Goal: Task Accomplishment & Management: Manage account settings

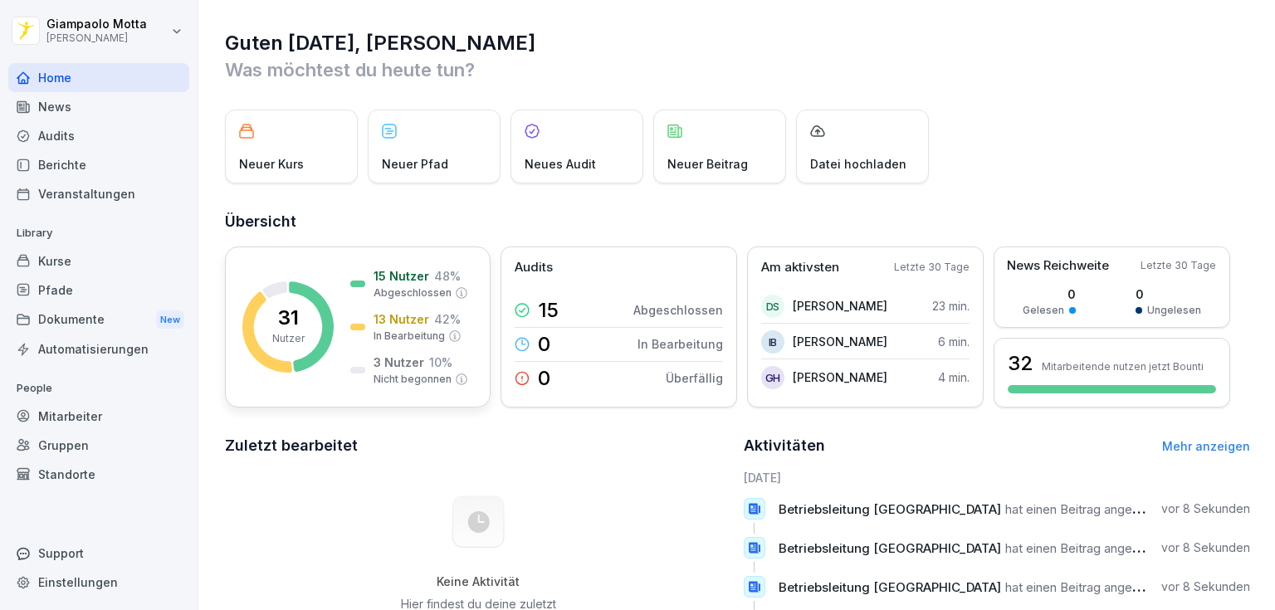
click at [353, 289] on div "15 Nutzer 48 % Abgeschlossen" at bounding box center [409, 283] width 118 height 33
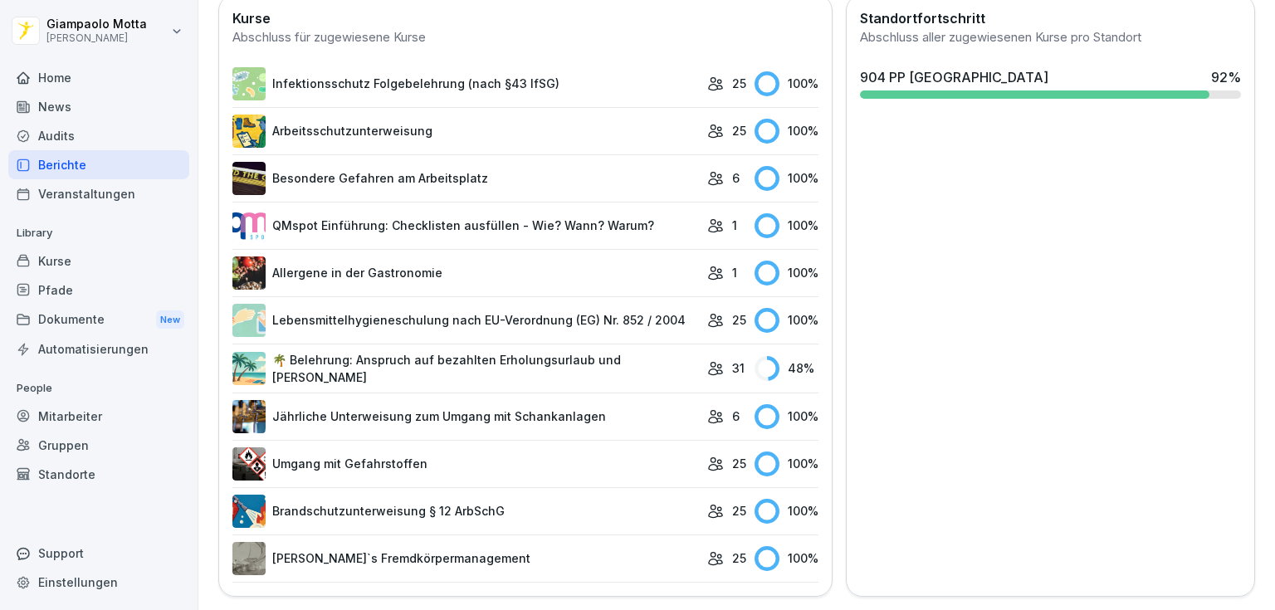
scroll to position [491, 0]
click at [589, 354] on link "🌴 Belehrung: Anspruch auf bezahlten Erholungsurlaub und Fristen" at bounding box center [465, 368] width 467 height 35
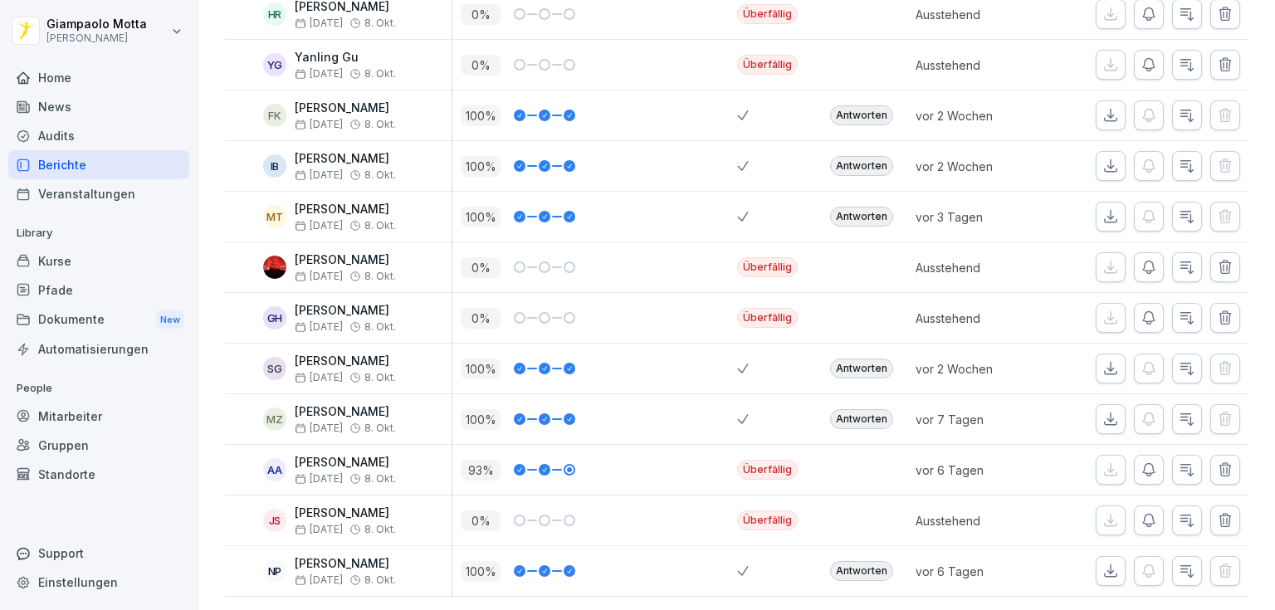
scroll to position [1308, 0]
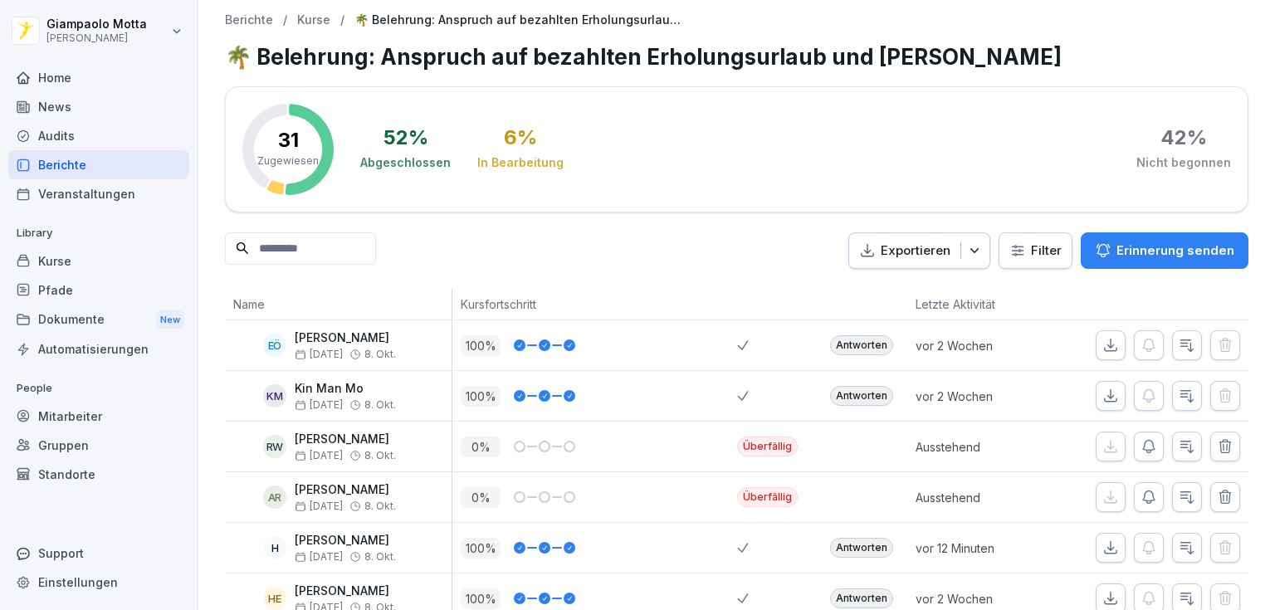
click at [1124, 246] on p "Erinnerung senden" at bounding box center [1176, 251] width 118 height 18
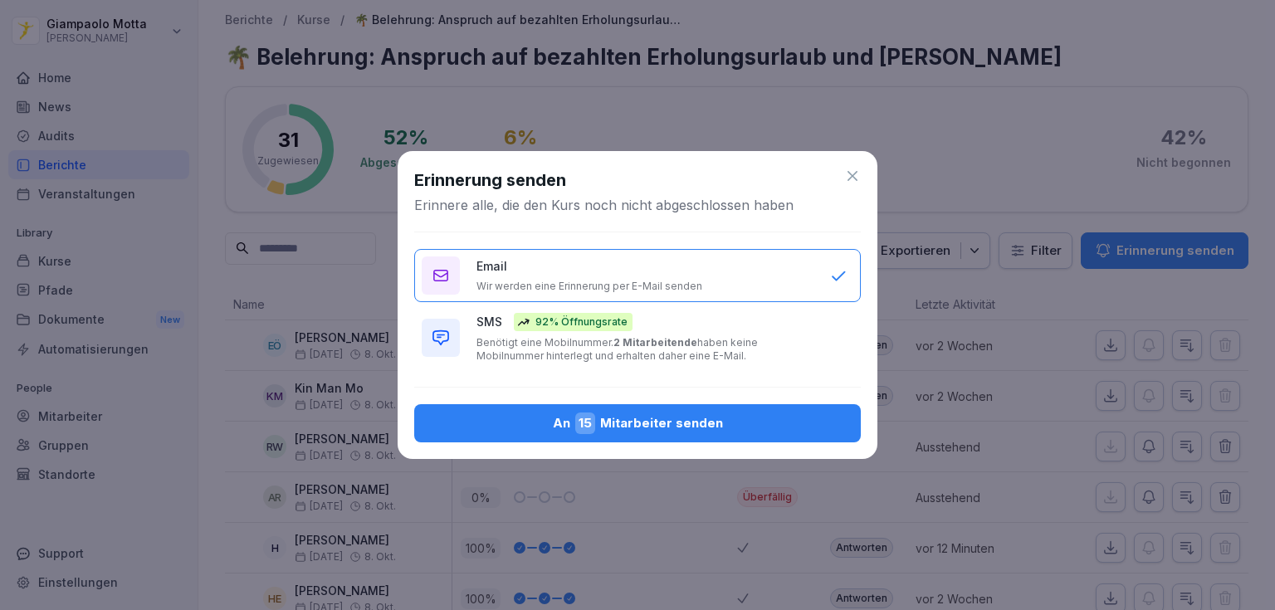
click at [626, 339] on b "2 Mitarbeitende" at bounding box center [656, 342] width 84 height 12
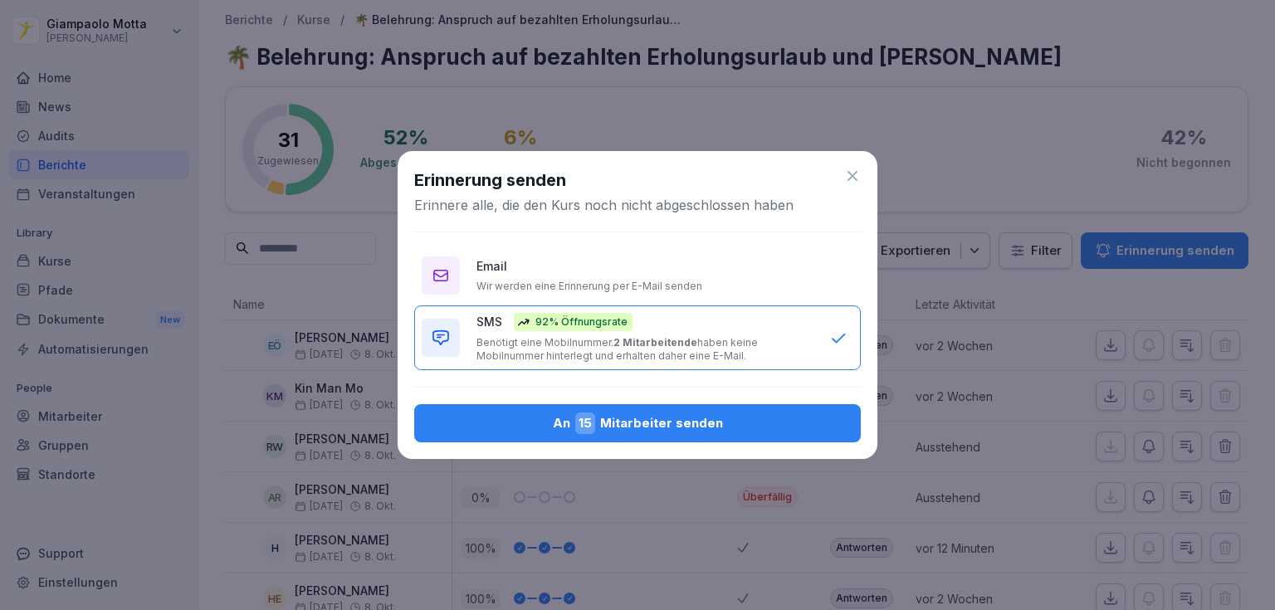
click at [681, 418] on div "An 15 Mitarbeiter senden" at bounding box center [638, 424] width 420 height 22
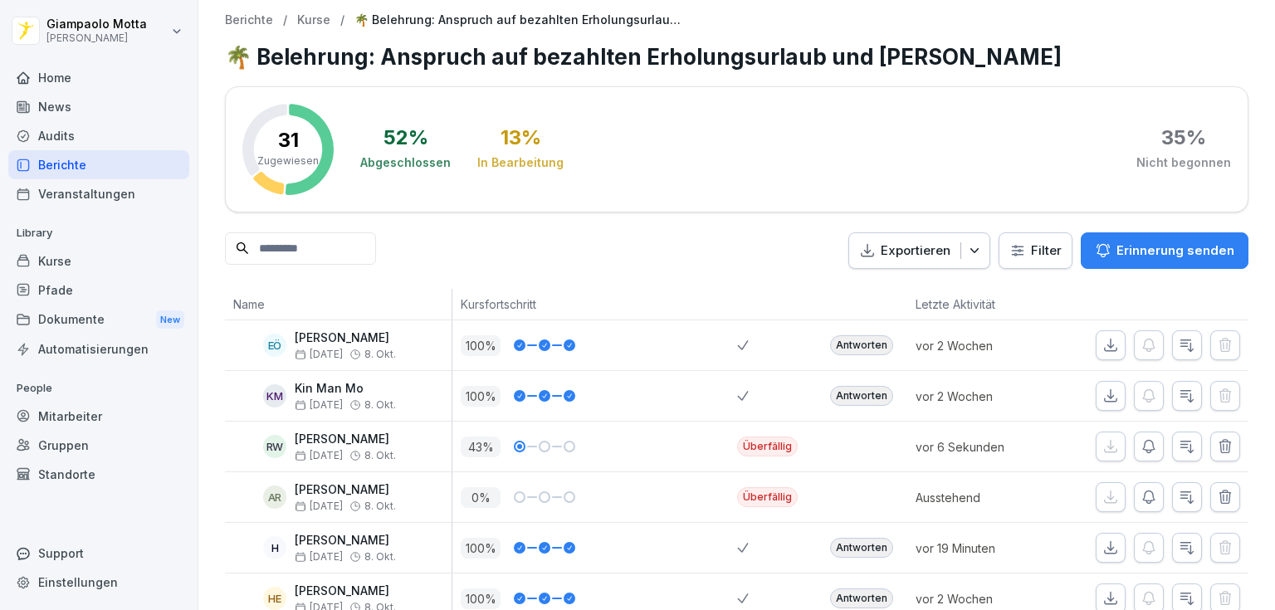
click at [63, 79] on div "Home" at bounding box center [98, 77] width 181 height 29
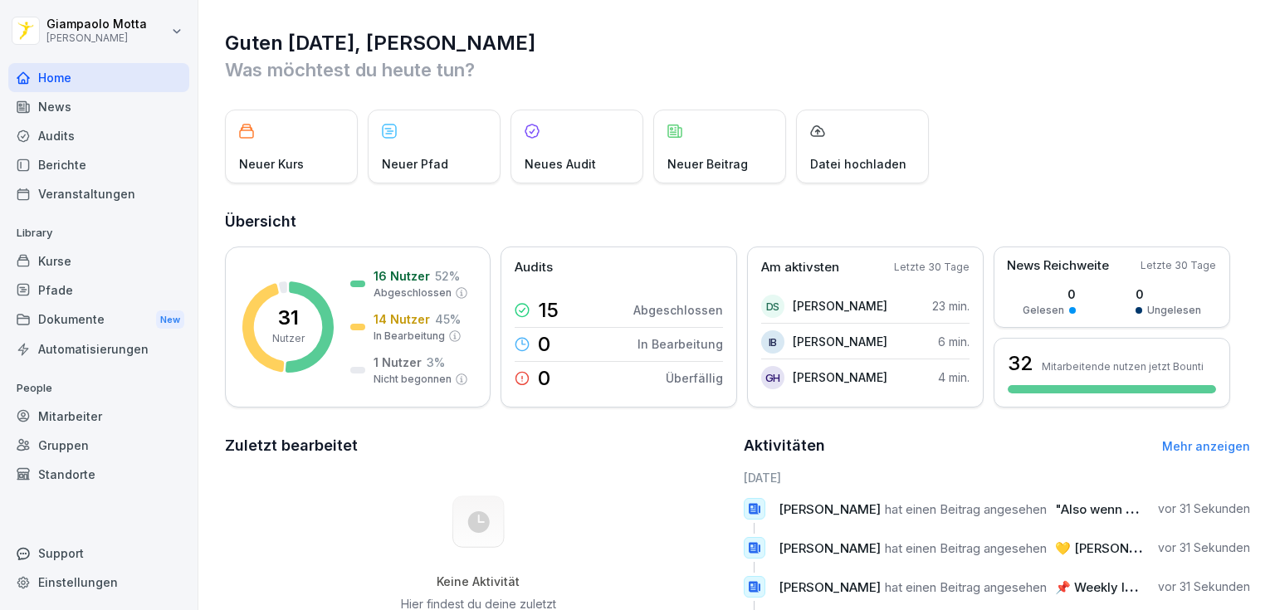
click at [142, 73] on div "Home" at bounding box center [98, 77] width 181 height 29
click at [125, 80] on div "Home" at bounding box center [98, 77] width 181 height 29
click at [133, 112] on div "News" at bounding box center [98, 106] width 181 height 29
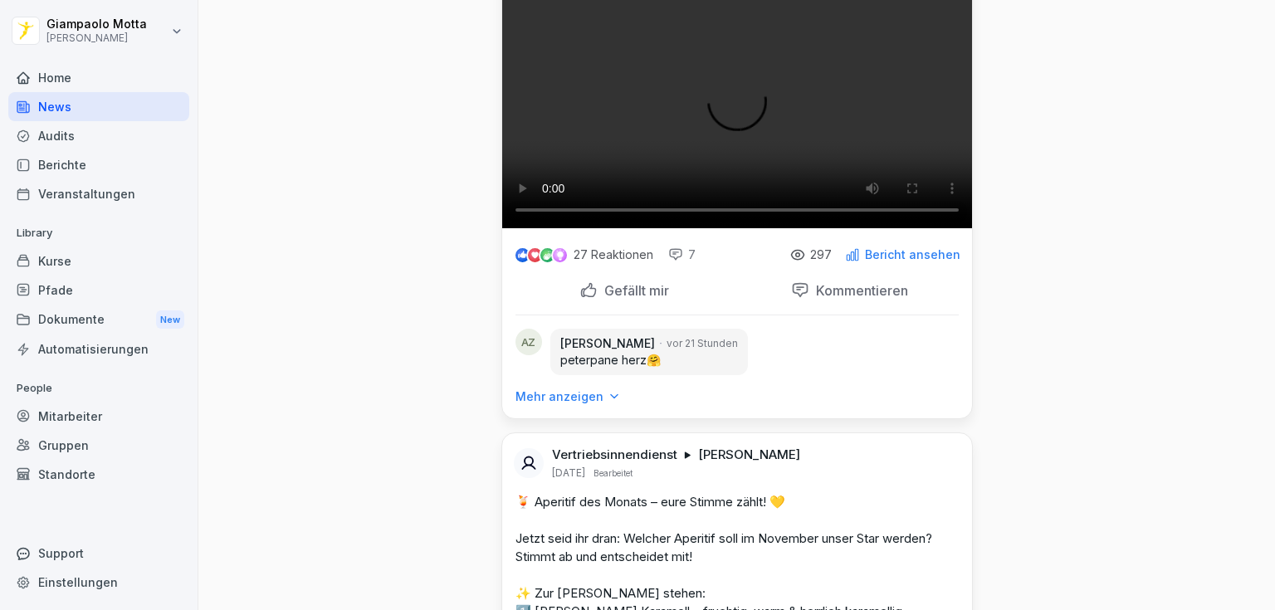
scroll to position [1727, 0]
click at [741, 227] on video at bounding box center [737, 110] width 470 height 235
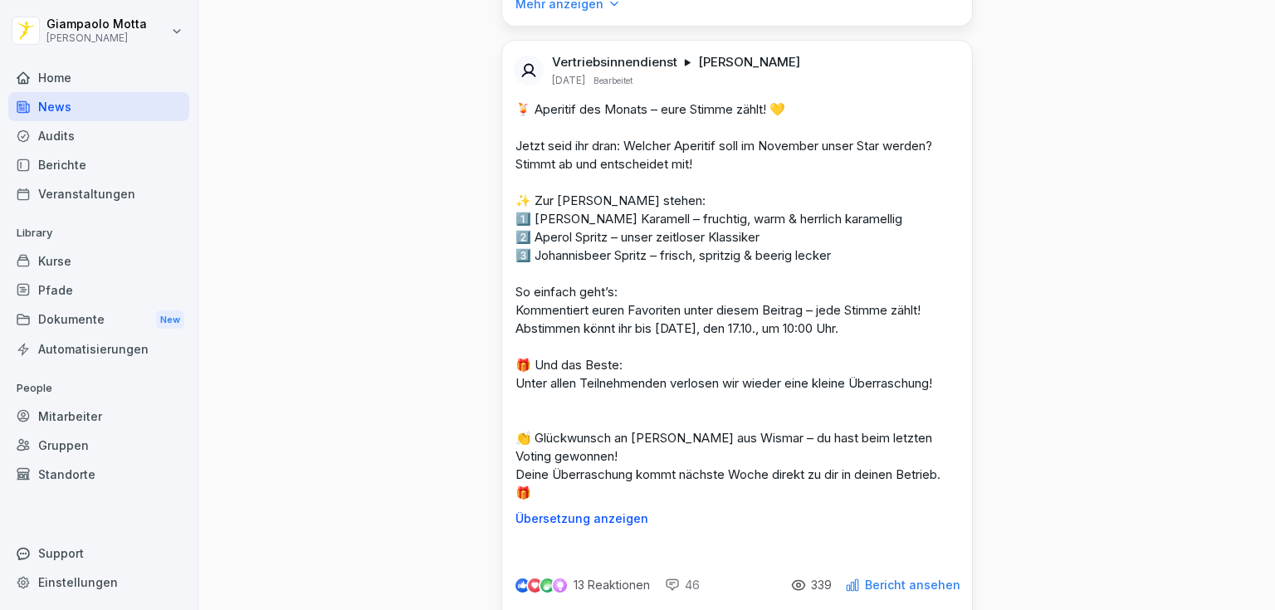
scroll to position [2258, 0]
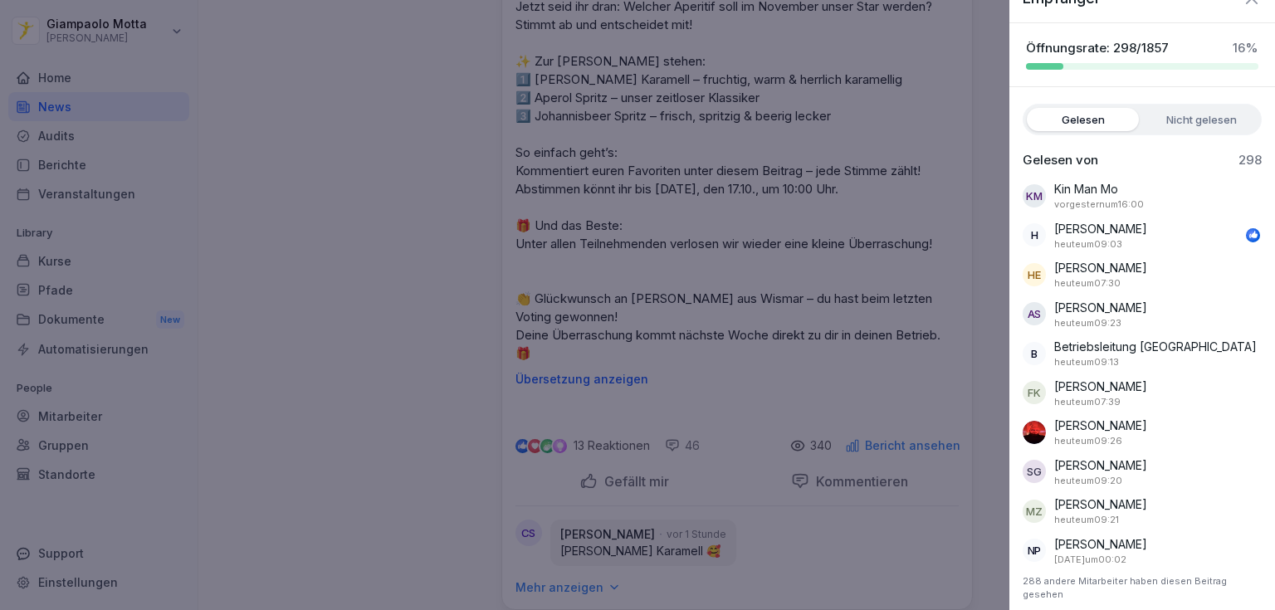
scroll to position [0, 0]
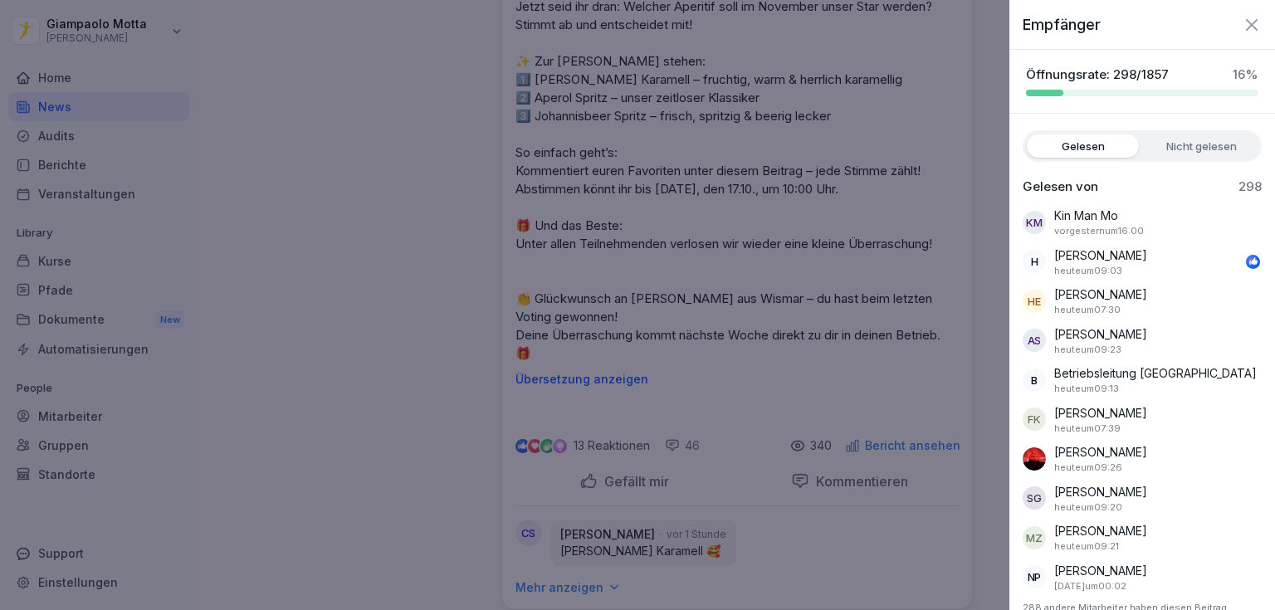
click at [601, 465] on div at bounding box center [637, 305] width 1275 height 610
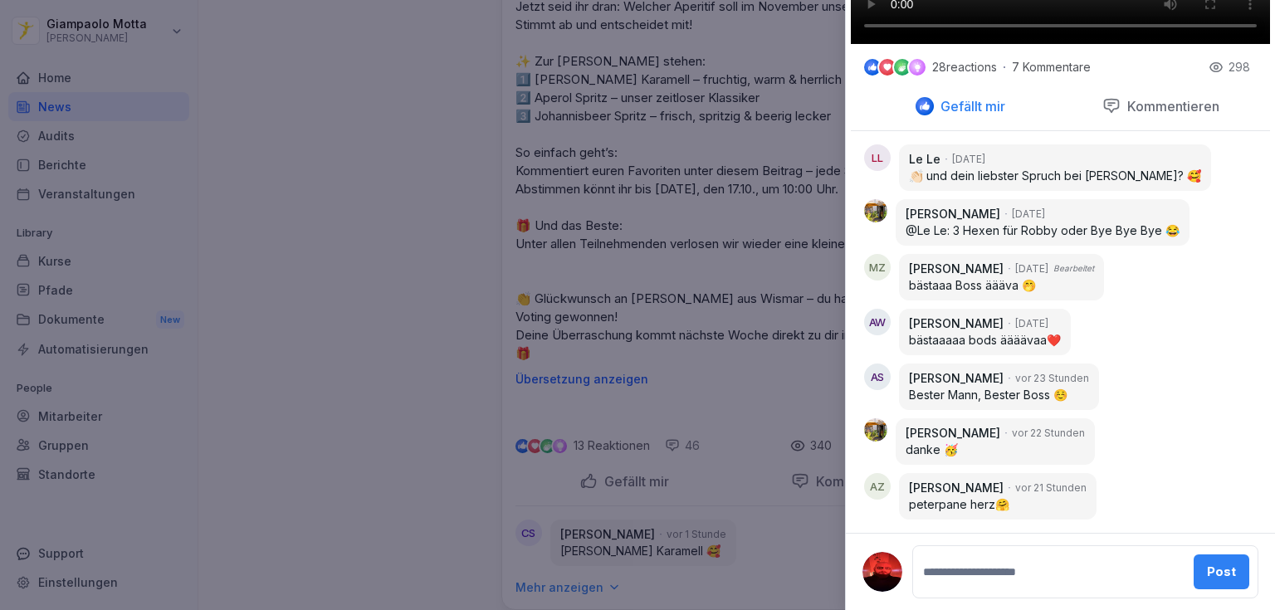
scroll to position [968, 0]
click at [462, 359] on div at bounding box center [637, 305] width 1275 height 610
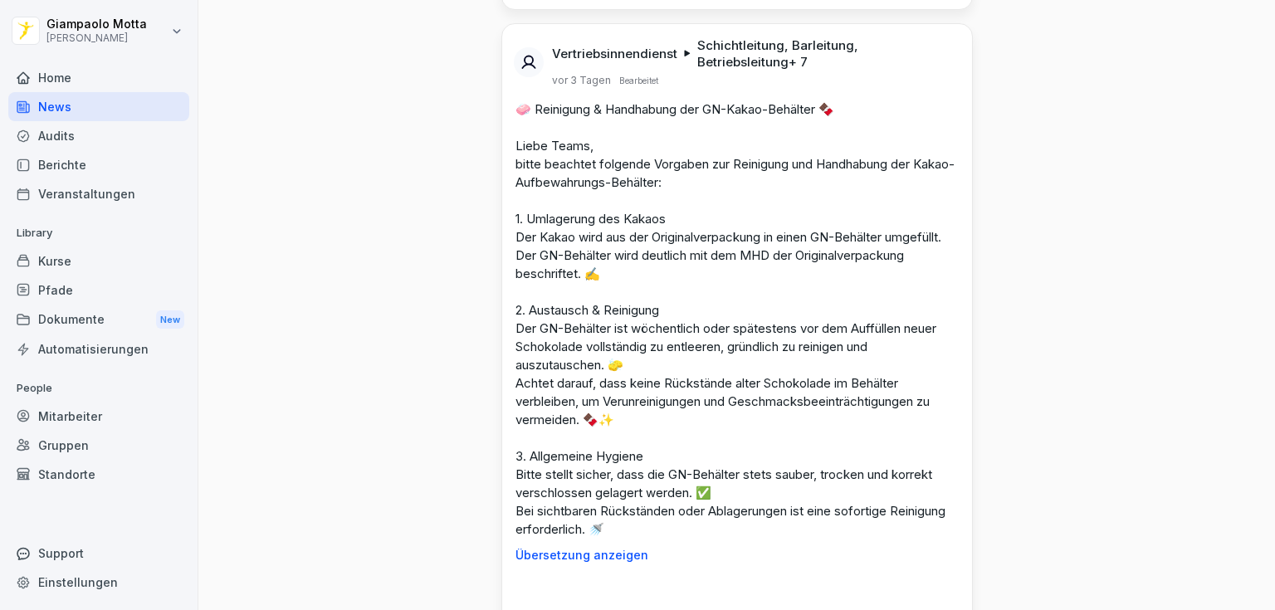
scroll to position [4383, 0]
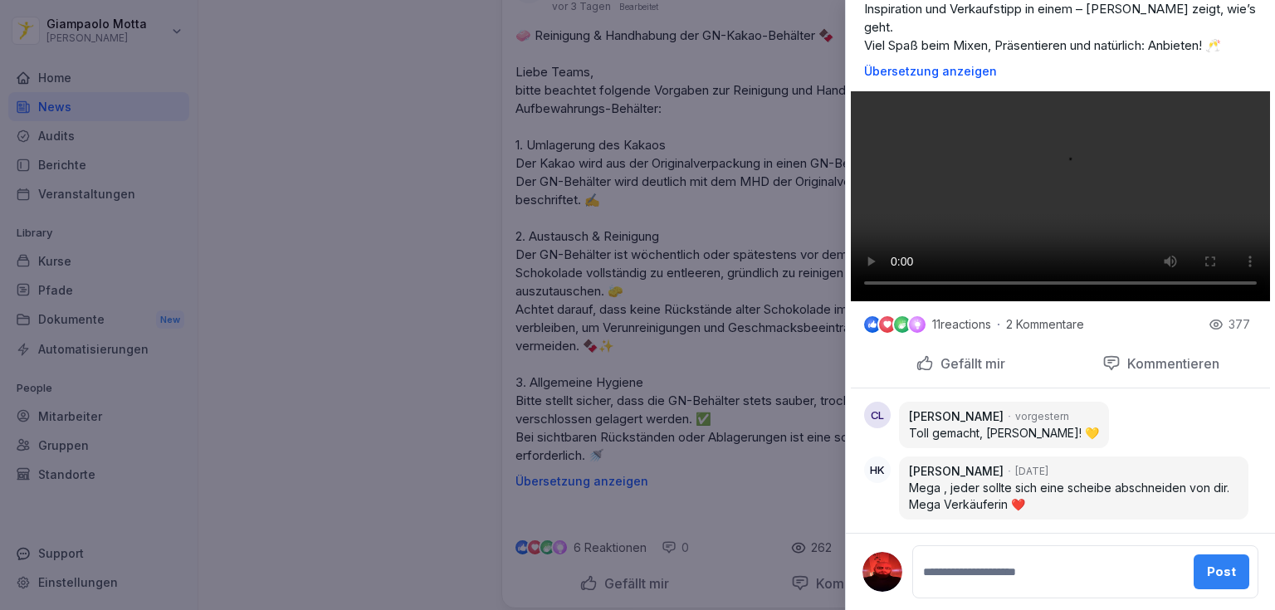
scroll to position [765, 0]
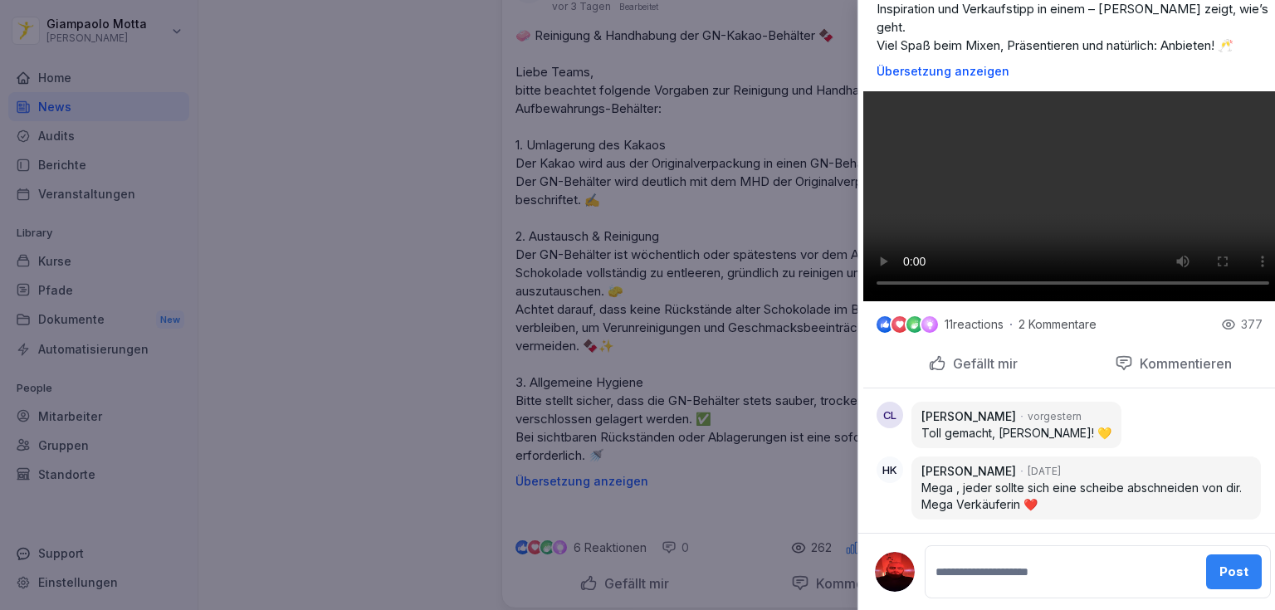
click at [388, 369] on div at bounding box center [637, 305] width 1275 height 610
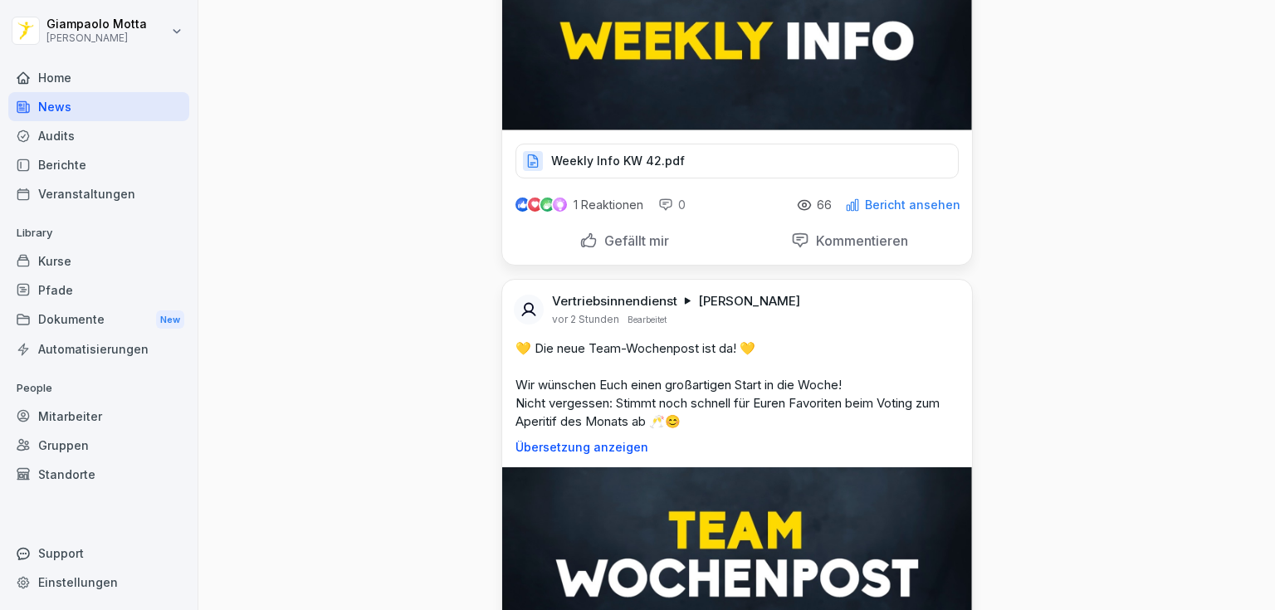
scroll to position [531, 0]
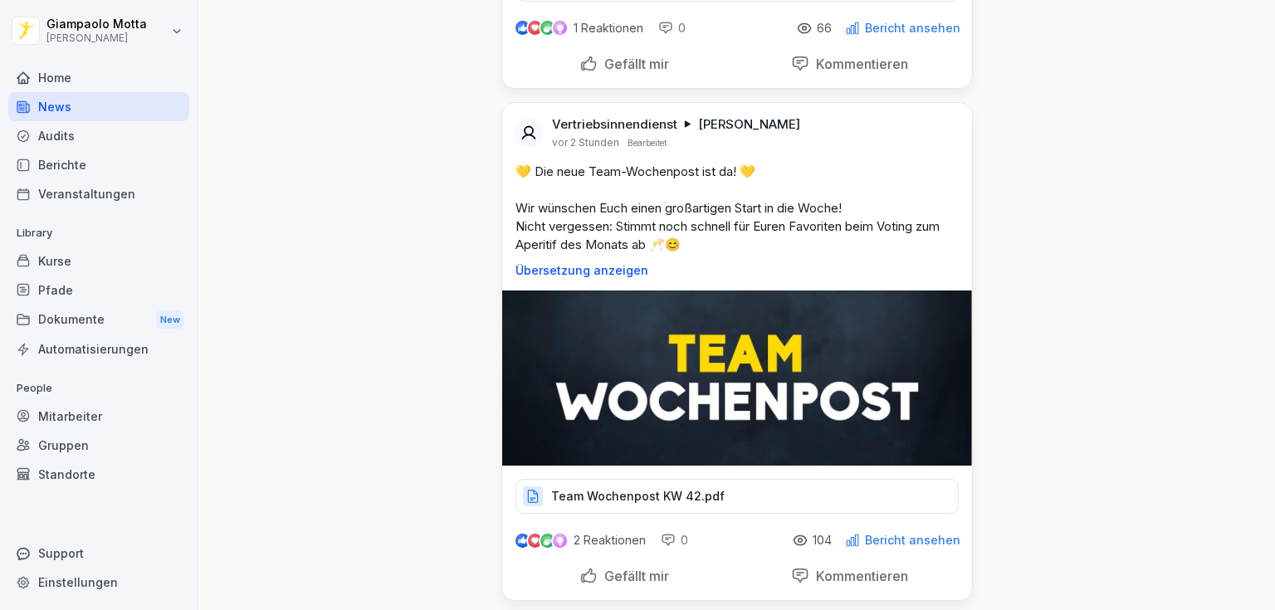
click at [653, 488] on p "Team Wochenpost KW 42.pdf" at bounding box center [638, 496] width 174 height 17
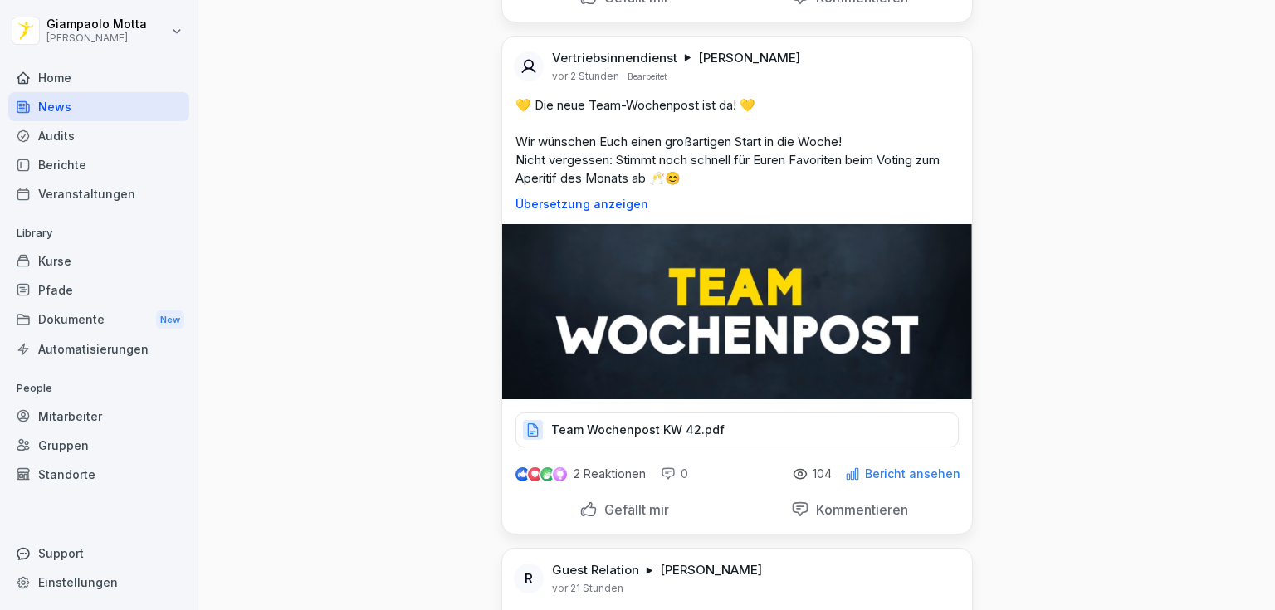
click at [729, 431] on div "Team Wochenpost KW 42.pdf" at bounding box center [737, 430] width 443 height 35
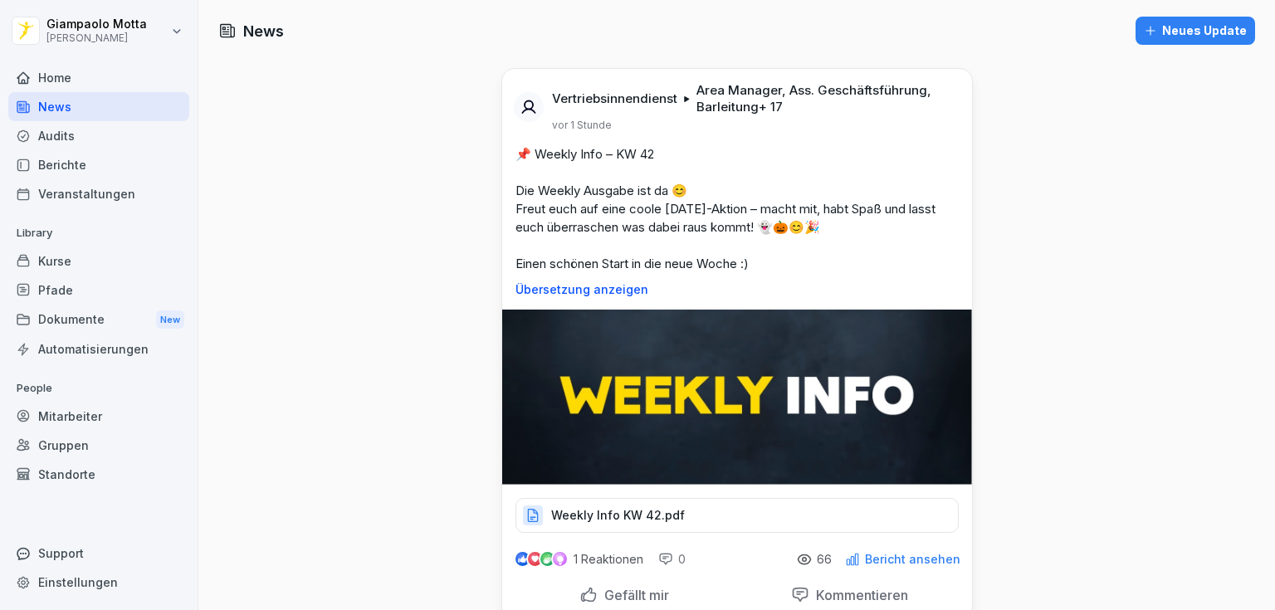
scroll to position [0, 0]
click at [613, 519] on p "Weekly Info KW 42.pdf" at bounding box center [618, 515] width 134 height 17
